Goal: Transaction & Acquisition: Purchase product/service

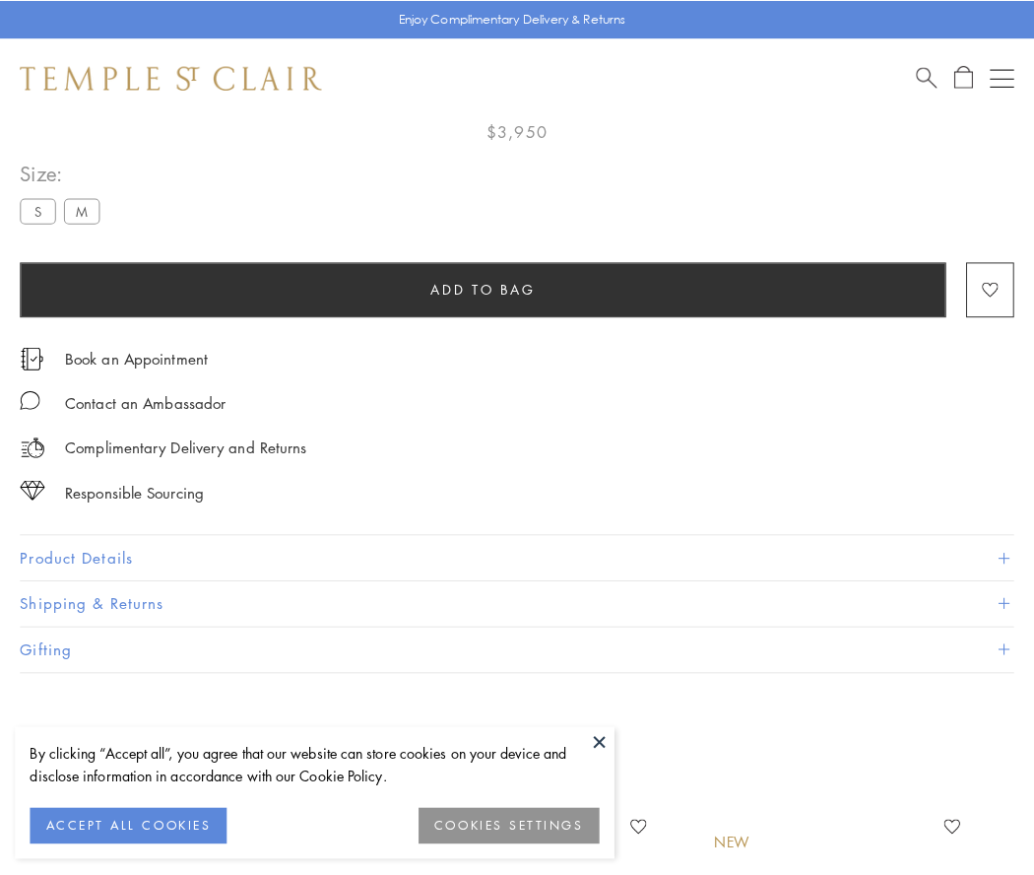
scroll to position [114, 0]
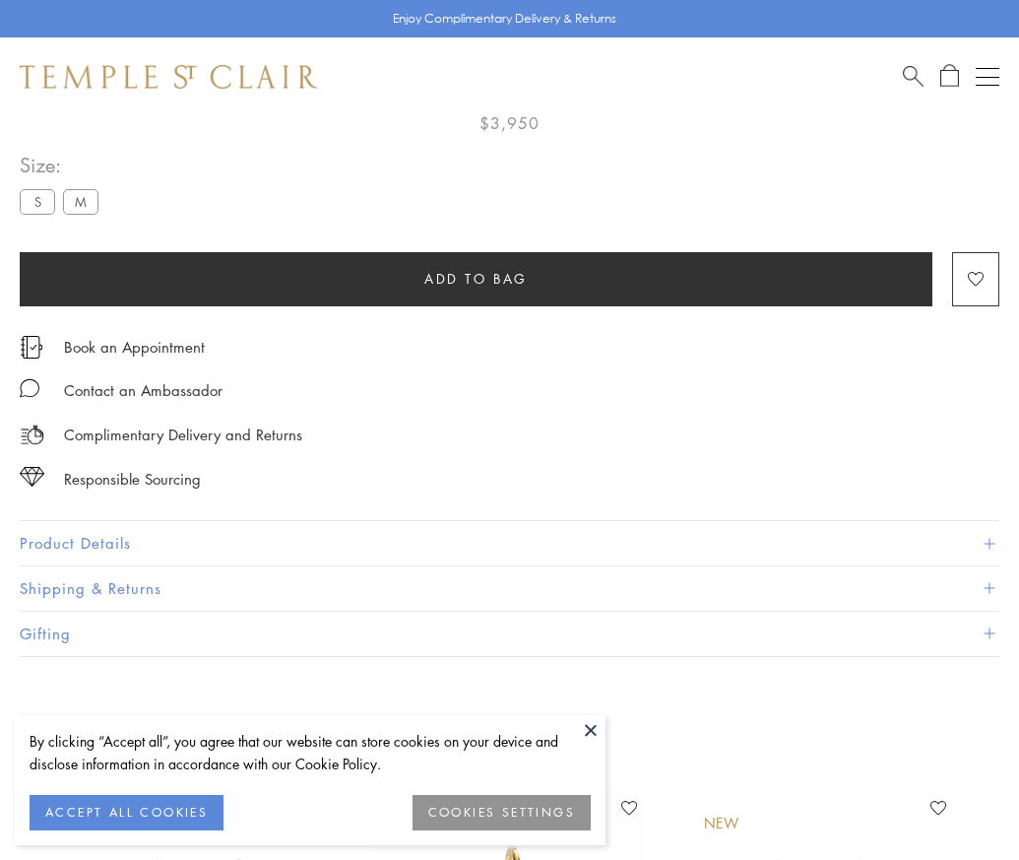
click at [476, 278] on span "Add to bag" at bounding box center [476, 279] width 103 height 22
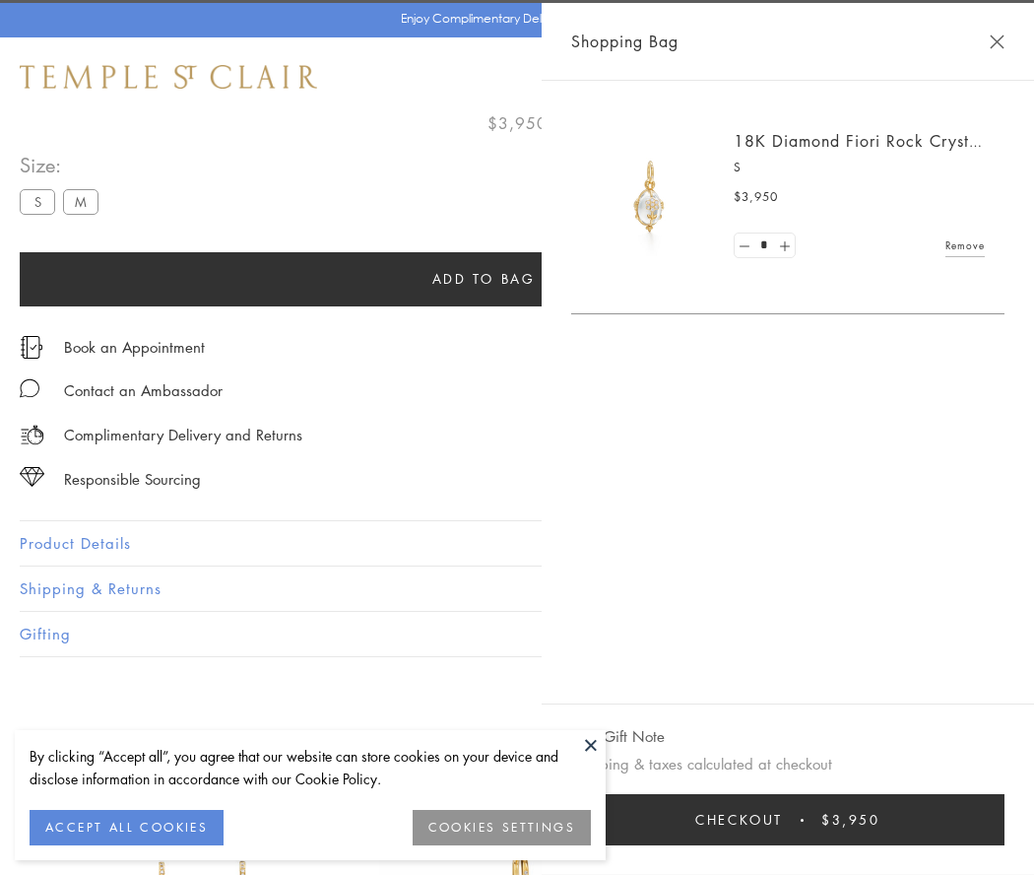
click at [801, 819] on button "Checkout $3,950" at bounding box center [787, 819] width 433 height 51
